Goal: Task Accomplishment & Management: Manage account settings

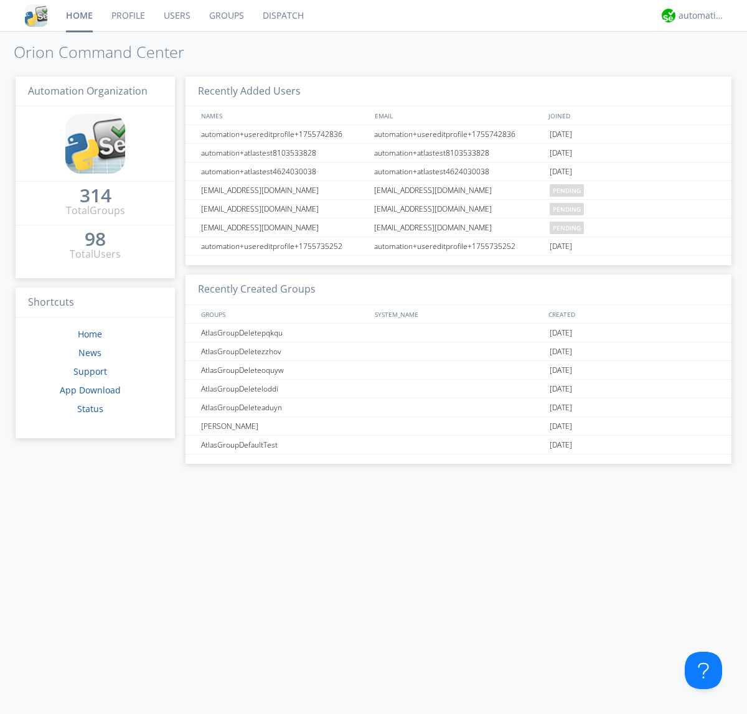
click at [225, 16] on link "Groups" at bounding box center [227, 15] width 54 height 31
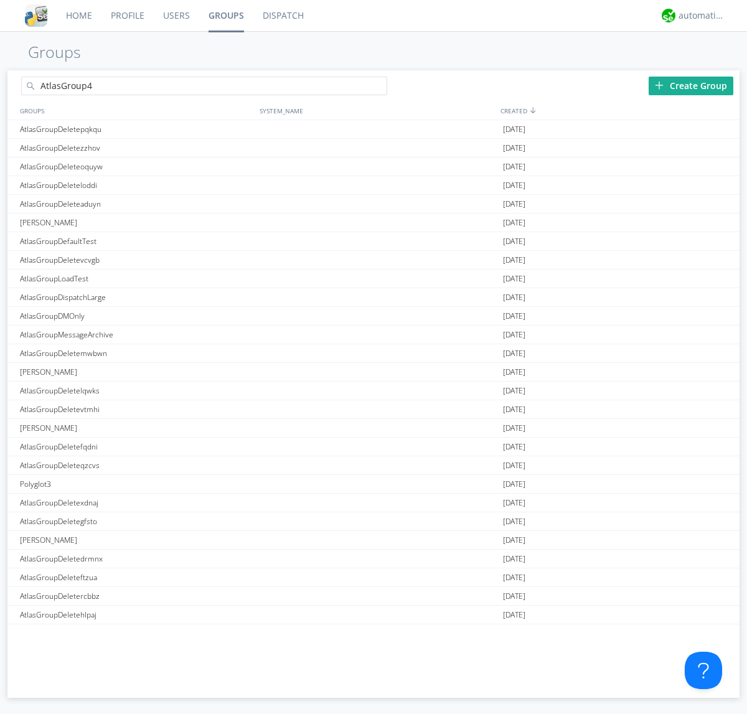
type input "AtlasGroup4"
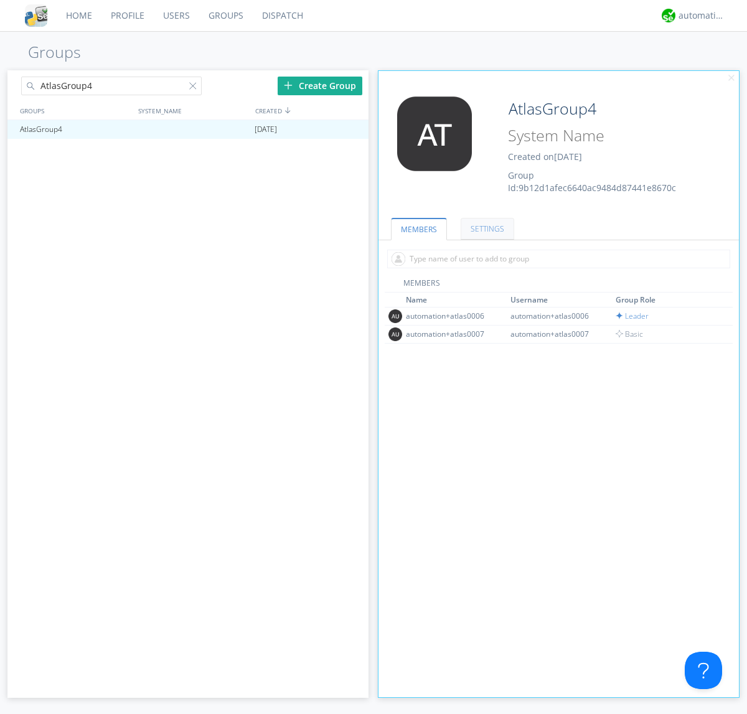
click at [486, 229] on link "SETTINGS" at bounding box center [488, 229] width 54 height 22
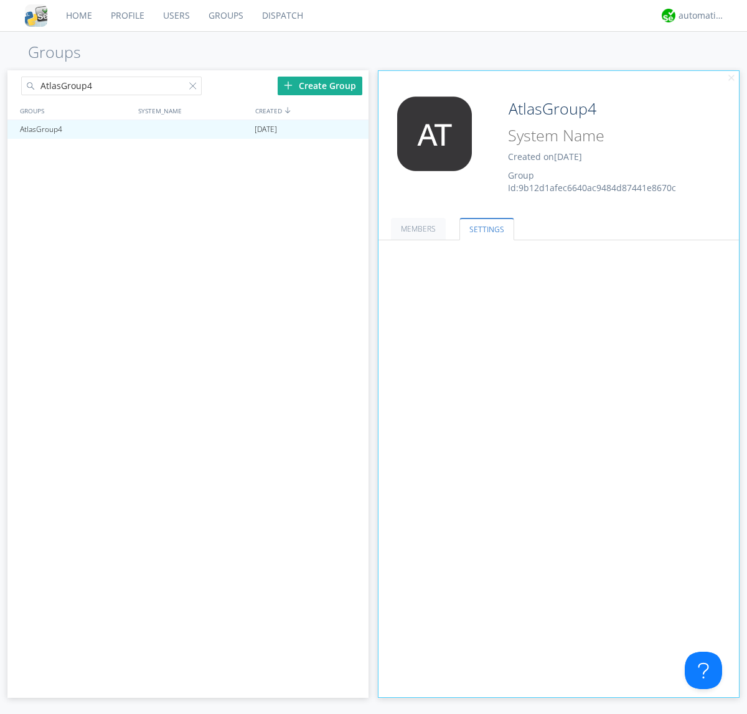
click at [0, 0] on span at bounding box center [0, 0] width 0 height 0
click at [0, 0] on input "radio" at bounding box center [0, 0] width 0 height 0
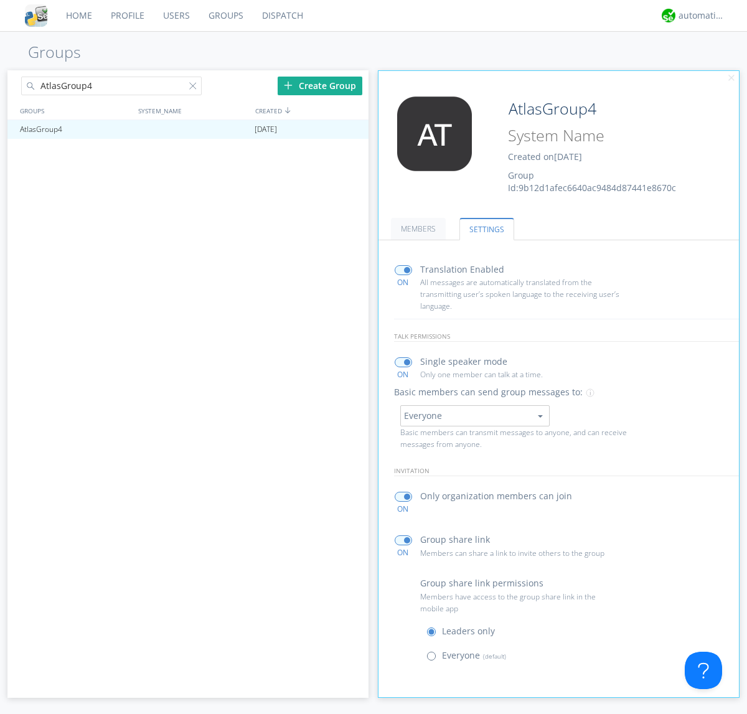
click at [434, 659] on span at bounding box center [435, 659] width 16 height 16
click at [0, 0] on input "radio" at bounding box center [0, 0] width 0 height 0
click at [699, 16] on div "automation+atlas" at bounding box center [702, 15] width 47 height 12
